Goal: Check status: Check status

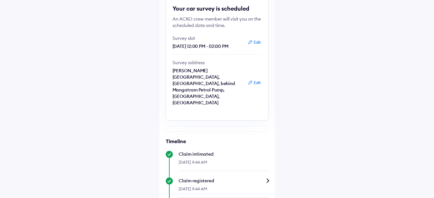
scroll to position [109, 0]
click at [251, 44] on icon at bounding box center [250, 41] width 5 height 5
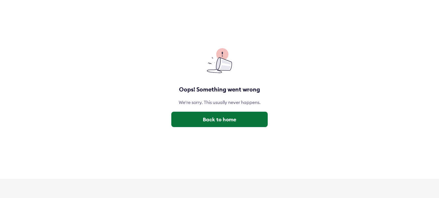
click at [216, 118] on button "Back to home" at bounding box center [219, 119] width 96 height 15
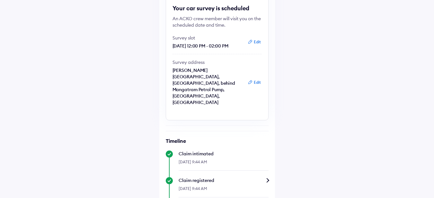
scroll to position [0, 0]
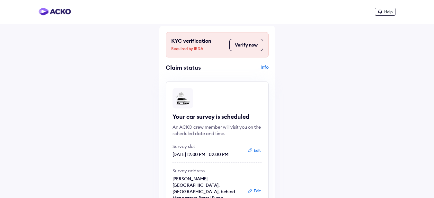
click at [244, 48] on button "Verify now" at bounding box center [246, 45] width 34 height 12
click at [55, 11] on img at bounding box center [55, 12] width 32 height 8
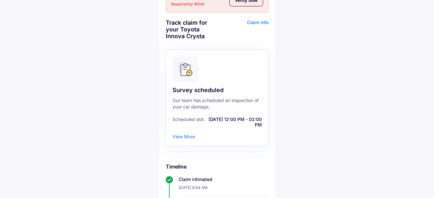
scroll to position [44, 0]
click at [183, 135] on div "View More" at bounding box center [183, 137] width 22 height 5
